Goal: Task Accomplishment & Management: Manage account settings

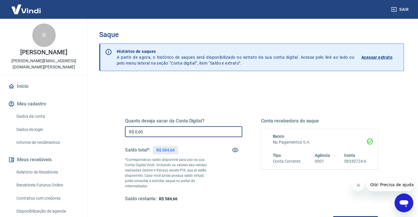
click at [169, 132] on input "R$ 0,00" at bounding box center [183, 131] width 117 height 11
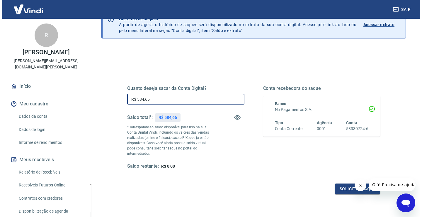
scroll to position [73, 0]
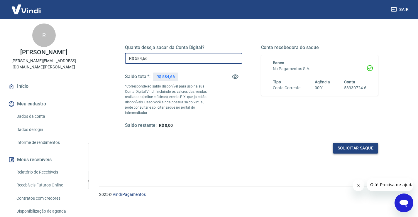
type input "R$ 584,66"
click at [353, 144] on button "Solicitar saque" at bounding box center [355, 148] width 45 height 11
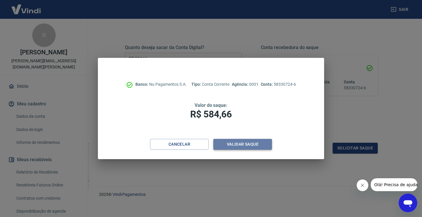
click at [248, 145] on button "Validar saque" at bounding box center [242, 144] width 59 height 11
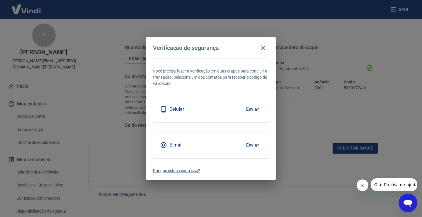
click at [257, 109] on button "Enviar" at bounding box center [252, 109] width 19 height 12
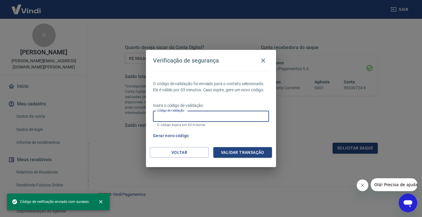
click at [179, 116] on input "Código de validação" at bounding box center [211, 116] width 116 height 11
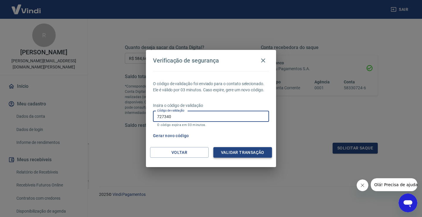
type input "727340"
click at [234, 148] on button "Validar transação" at bounding box center [242, 152] width 59 height 11
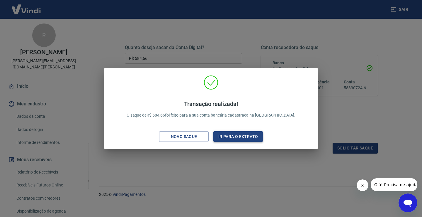
click at [241, 135] on button "Ir para o extrato" at bounding box center [238, 136] width 50 height 11
